Goal: Transaction & Acquisition: Purchase product/service

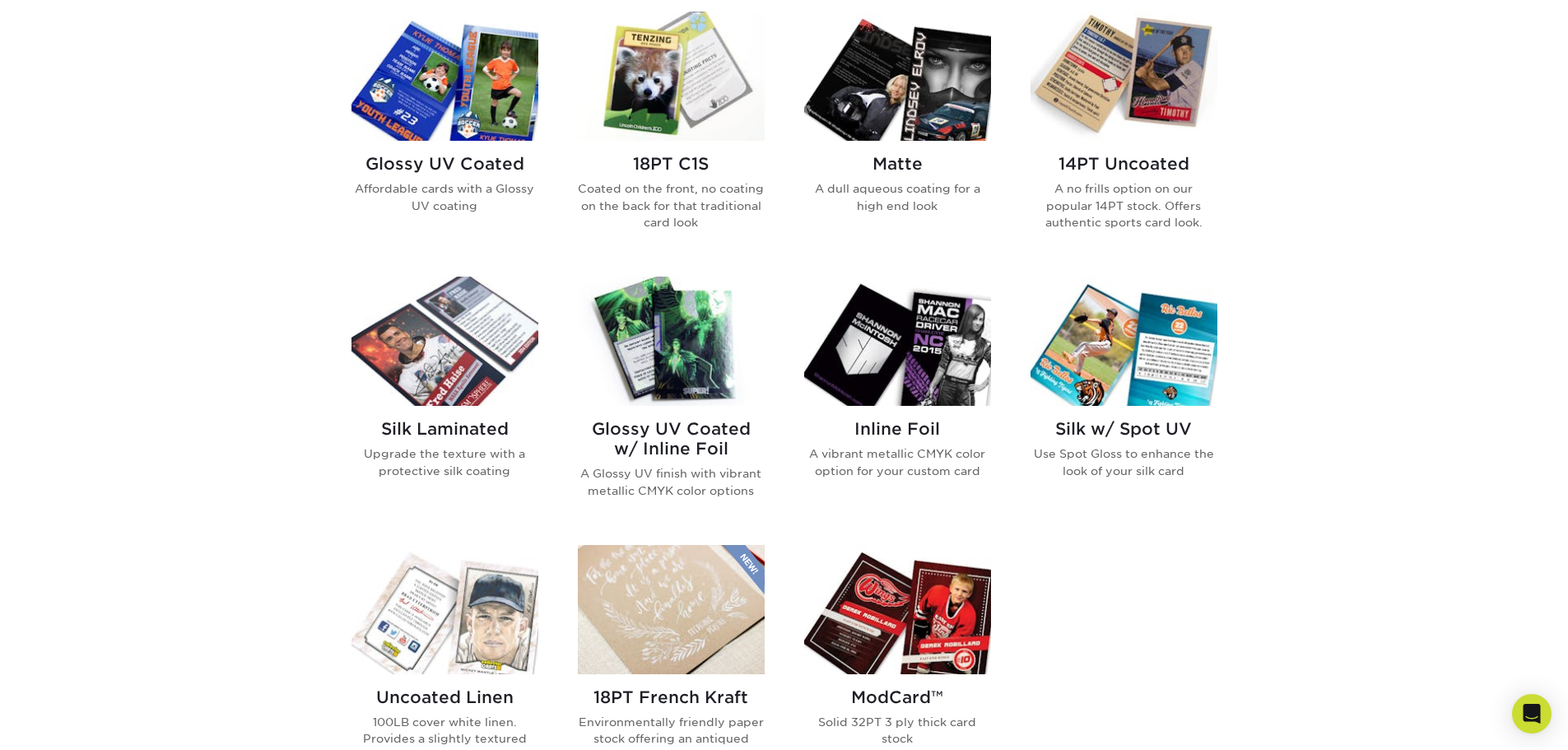
scroll to position [823, 0]
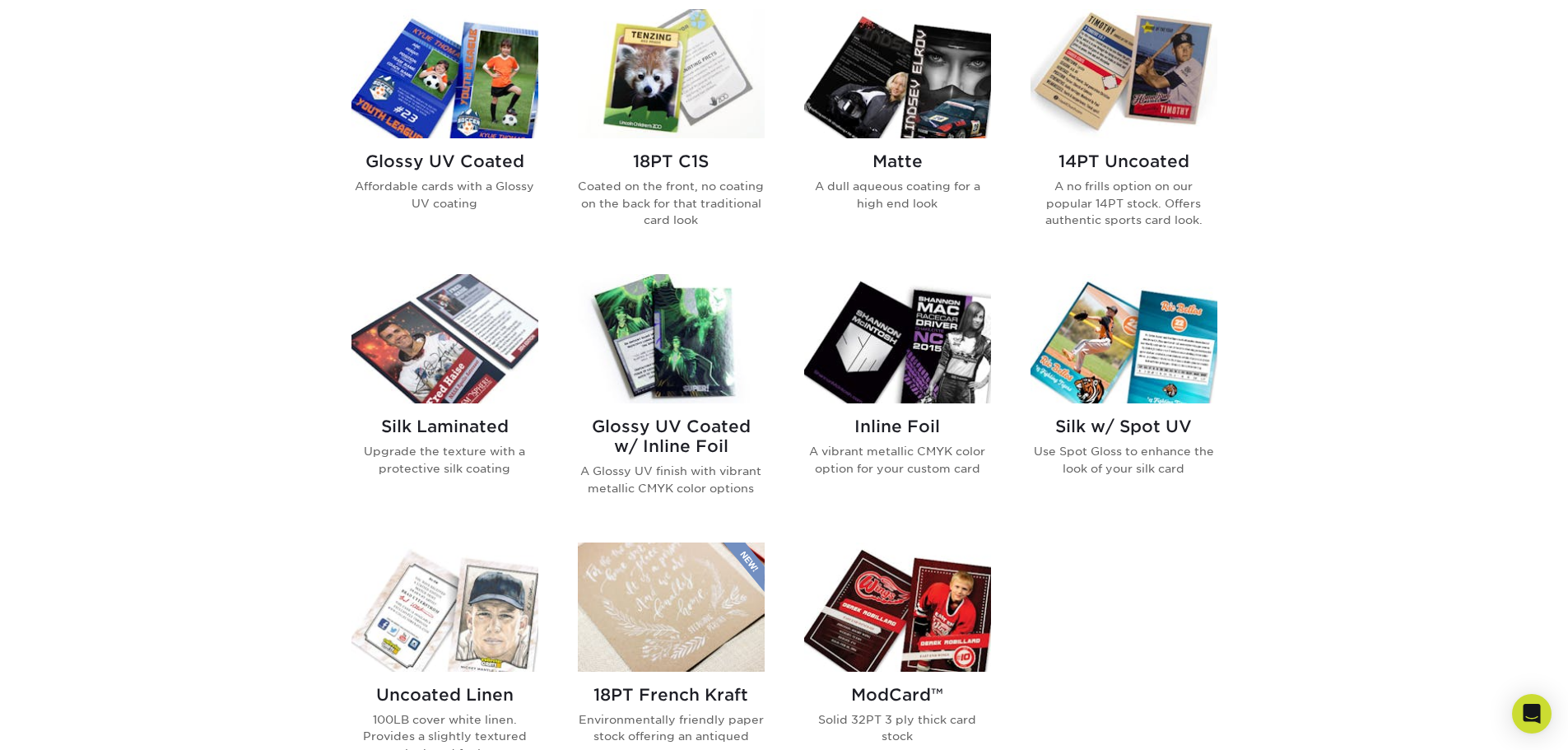
click at [666, 112] on img at bounding box center [670, 73] width 187 height 129
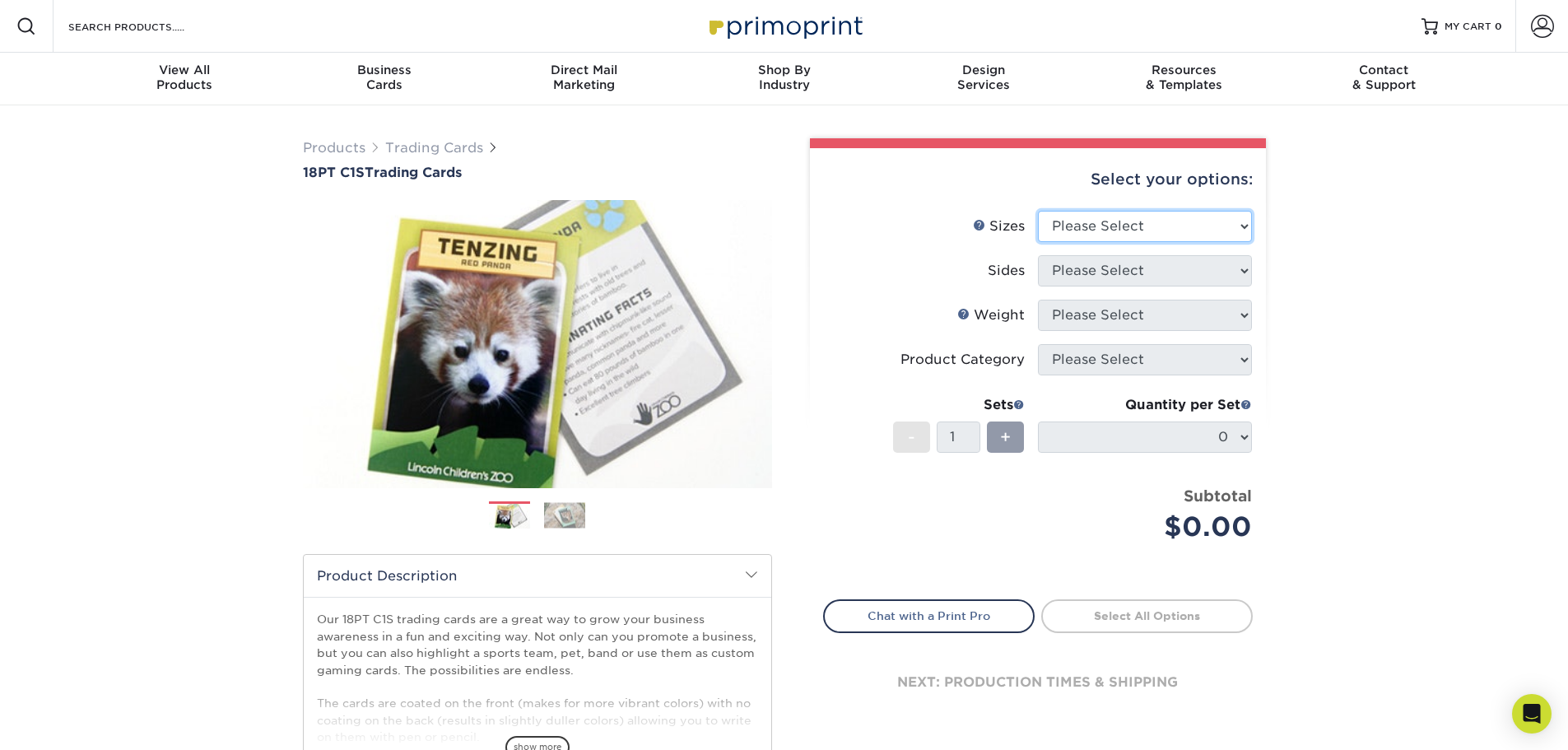
click at [1150, 220] on select "Please Select 2.5" x 3.5"" at bounding box center [1144, 227] width 214 height 31
select select "2.50x3.50"
click at [1038, 211] on select "Please Select 2.5" x 3.5"" at bounding box center [1144, 227] width 214 height 31
click at [1157, 277] on select "Please Select Print Both Sides Print Front Only" at bounding box center [1144, 271] width 214 height 31
select select "13abbda7-1d64-4f25-8bb2-c179b224825d"
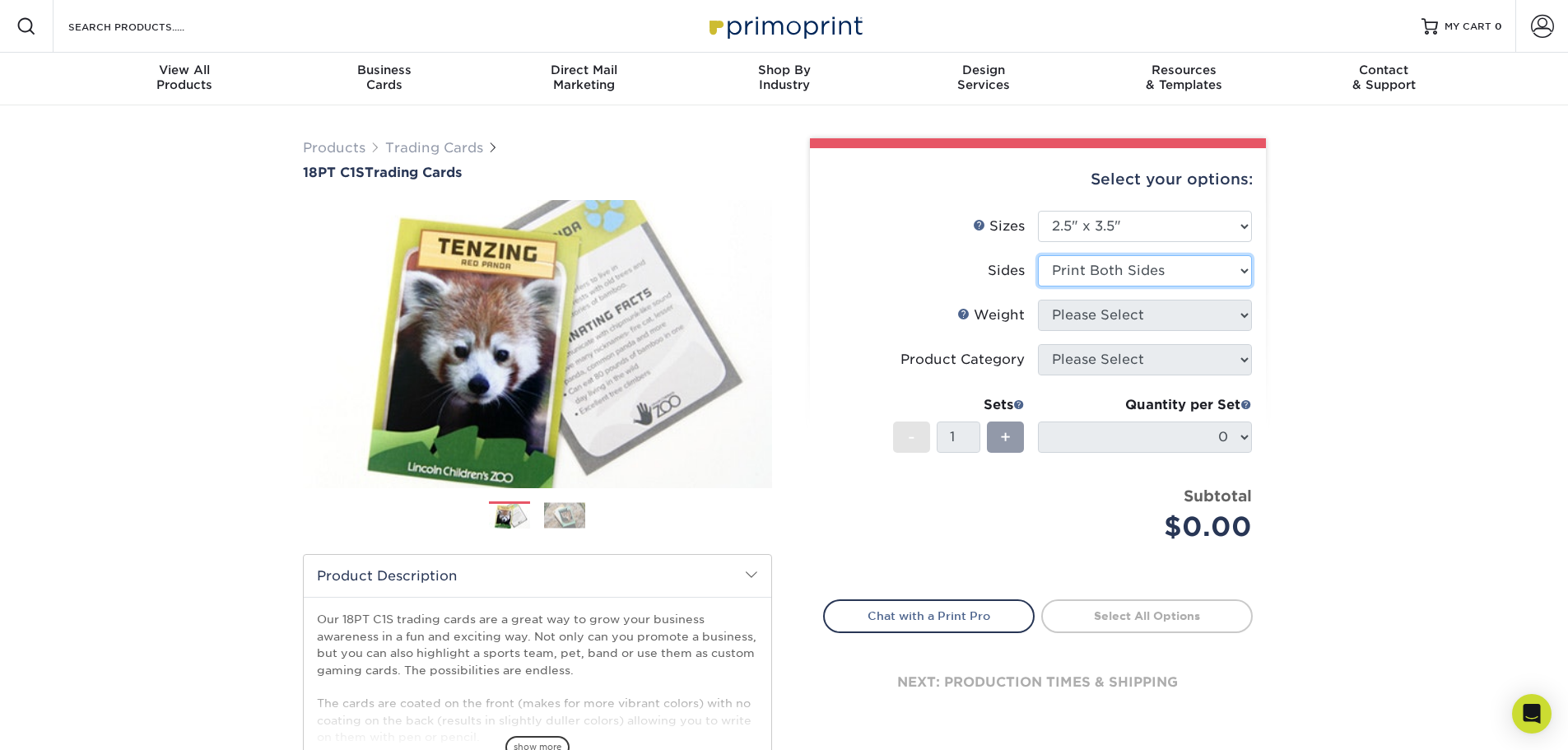
click at [1038, 255] on select "Please Select Print Both Sides Print Front Only" at bounding box center [1144, 271] width 214 height 31
click at [1168, 310] on select "Please Select 18PT C1S" at bounding box center [1144, 315] width 214 height 31
select select "18PTC1S"
click at [1038, 300] on select "Please Select 18PT C1S" at bounding box center [1144, 315] width 214 height 31
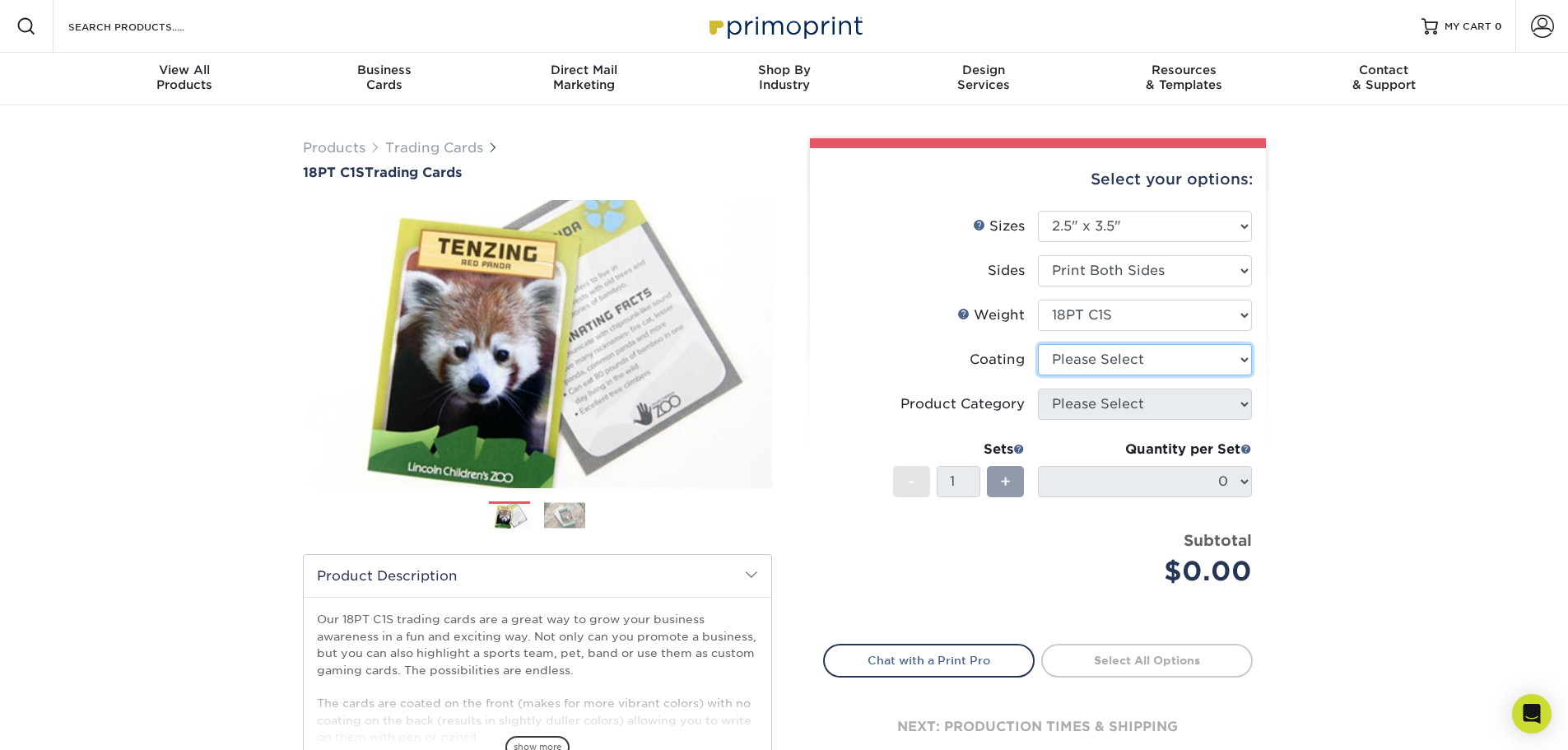
click at [1162, 367] on select at bounding box center [1144, 359] width 214 height 31
select select "3e7618de-abca-4bda-9f97-8b9129e913d8"
click at [1038, 344] on select at bounding box center [1144, 359] width 214 height 31
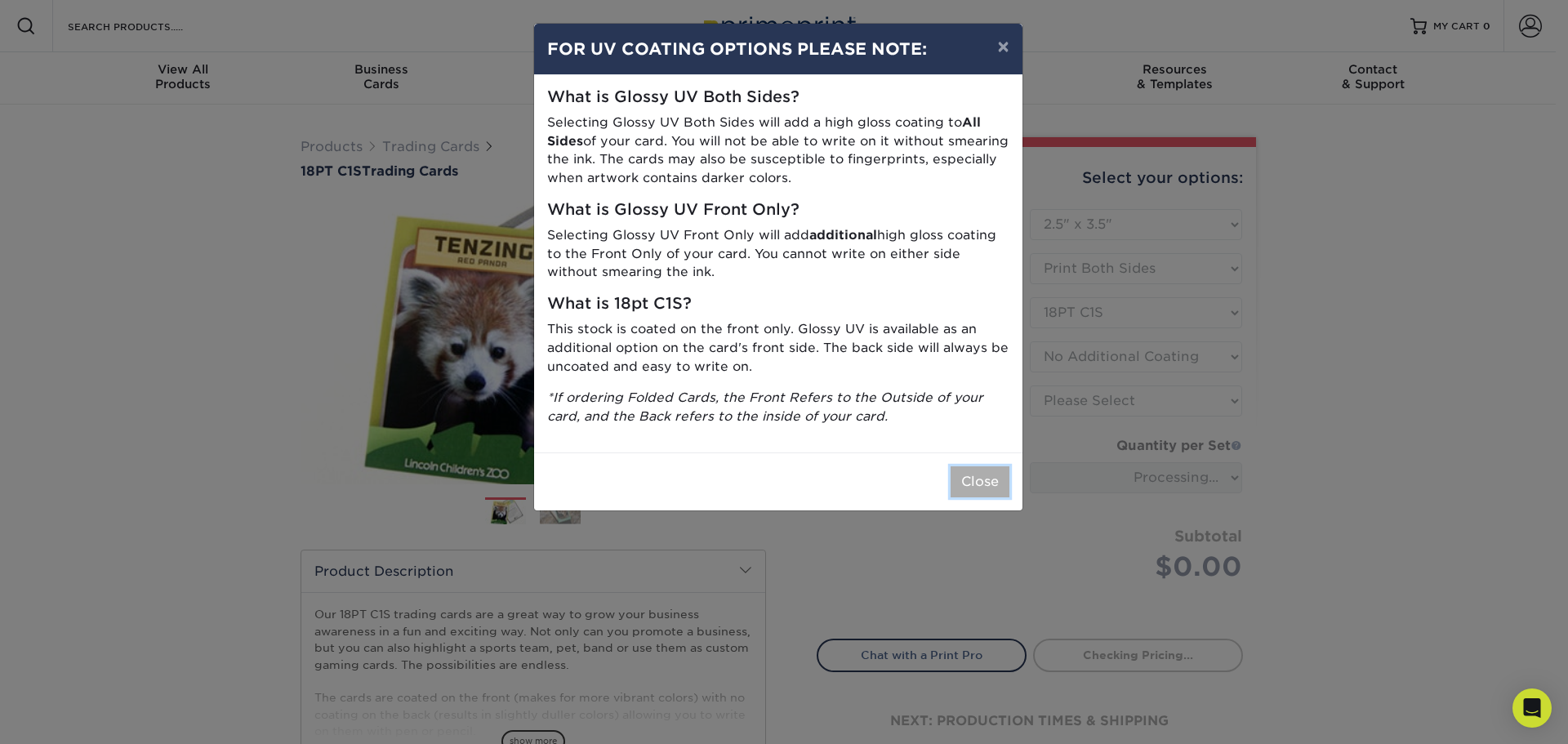
click at [974, 473] on button "Close" at bounding box center [980, 481] width 59 height 31
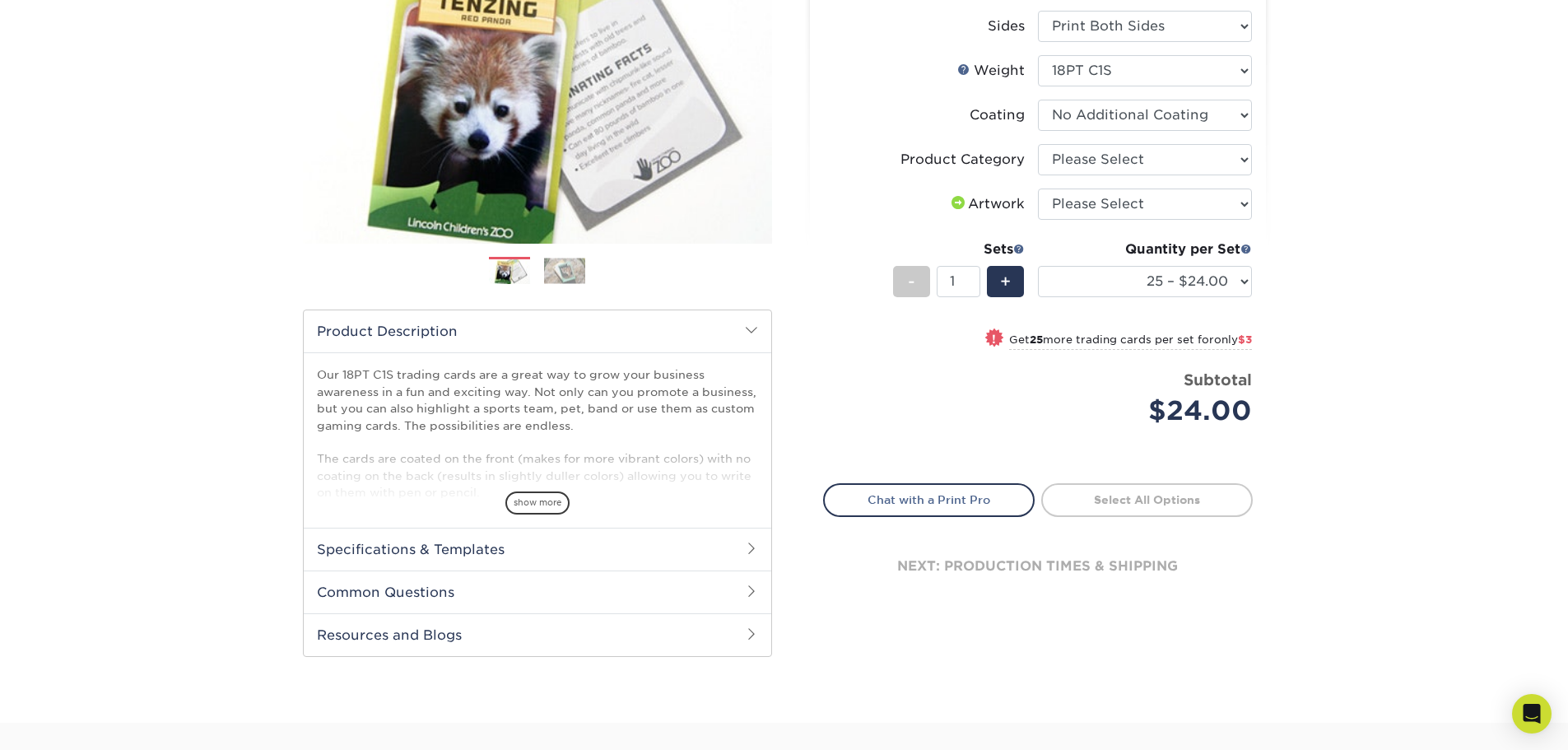
scroll to position [82, 0]
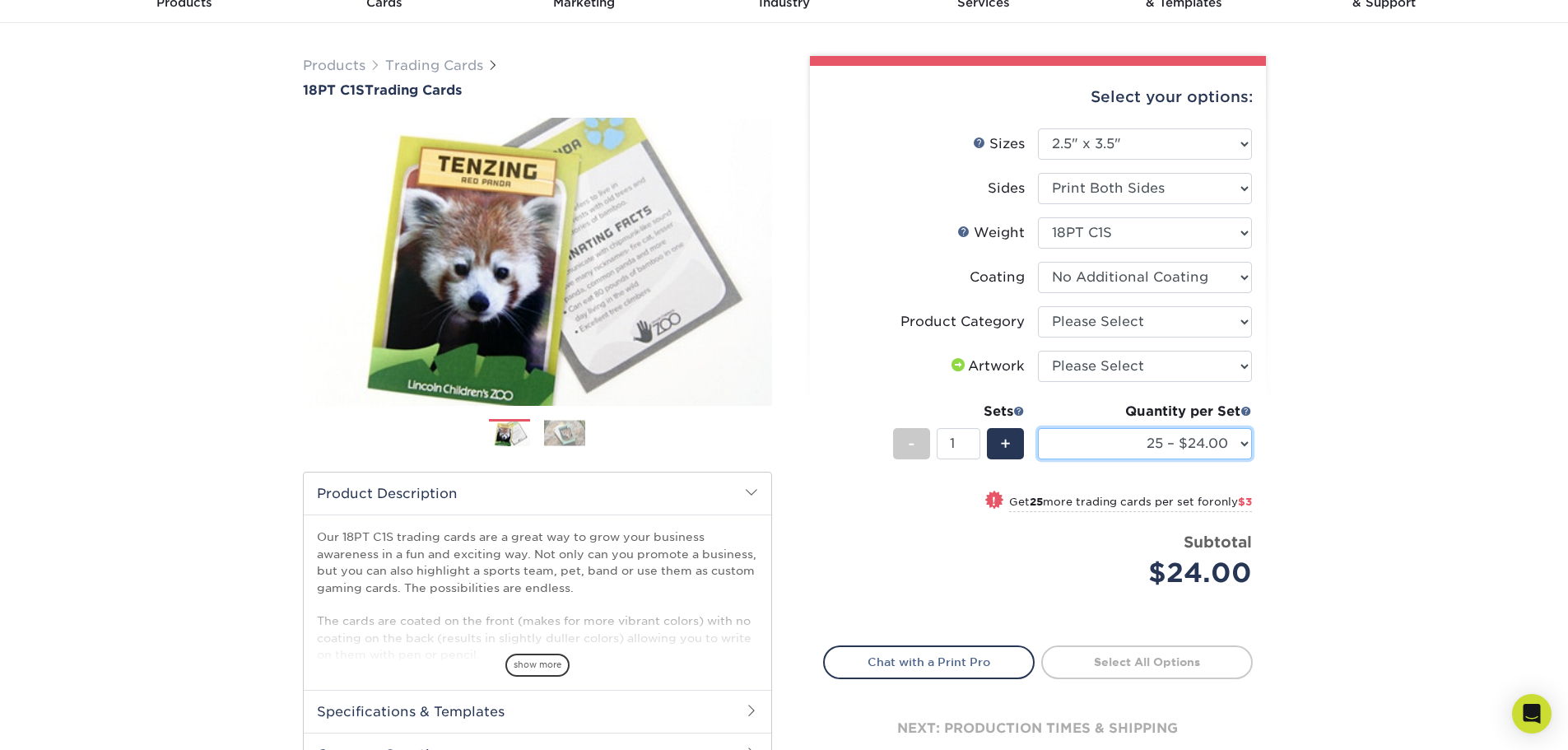
click at [1158, 441] on select "25 – $24.00 50 – $27.00 75 – $35.00 100 – $39.00 250 – $45.00 500 – $55.00 1000…" at bounding box center [1144, 443] width 214 height 31
click at [1146, 379] on select "Please Select I will upload files I need a design - $100" at bounding box center [1144, 366] width 214 height 31
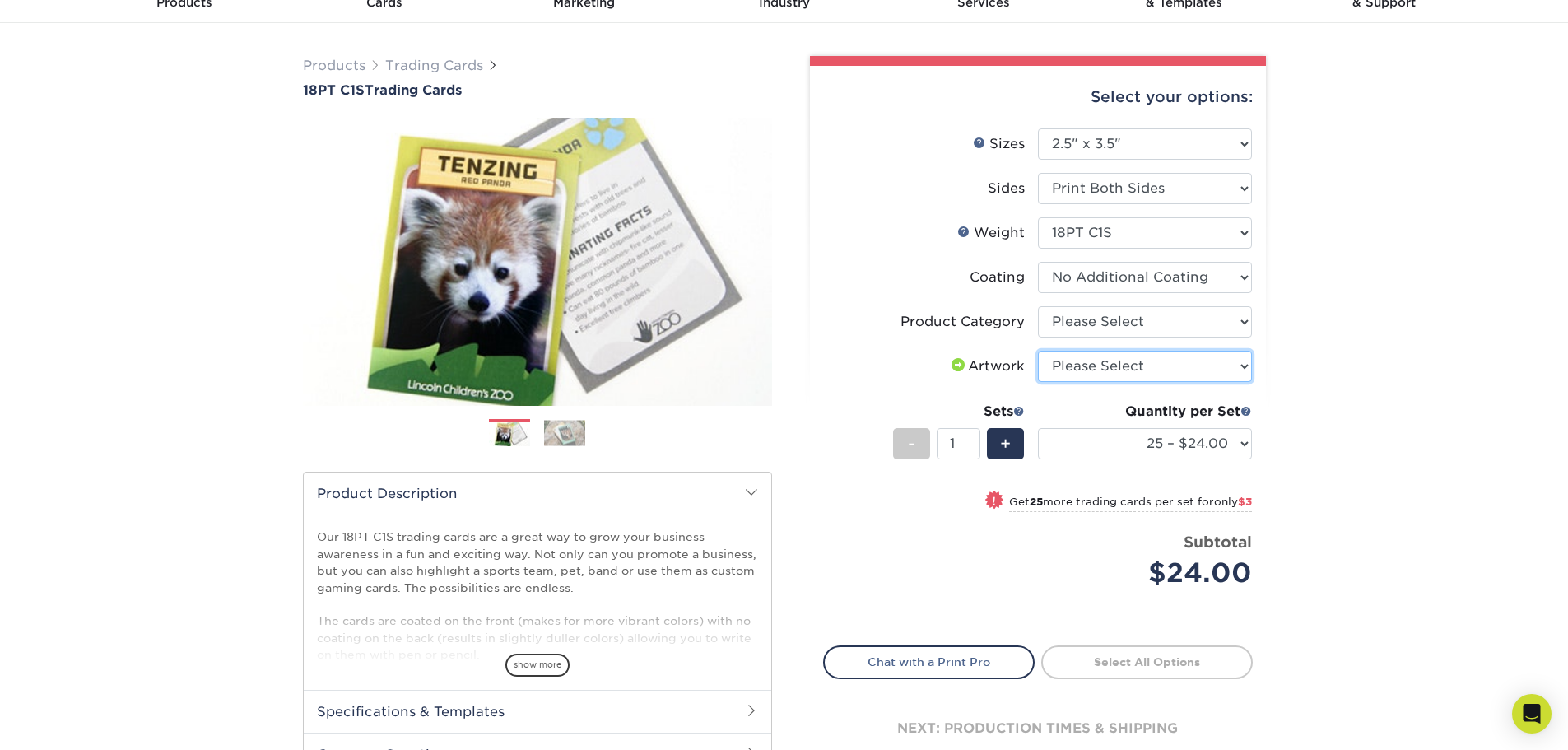
click at [1147, 372] on select "Please Select I will upload files I need a design - $100" at bounding box center [1144, 366] width 214 height 31
